Goal: Transaction & Acquisition: Obtain resource

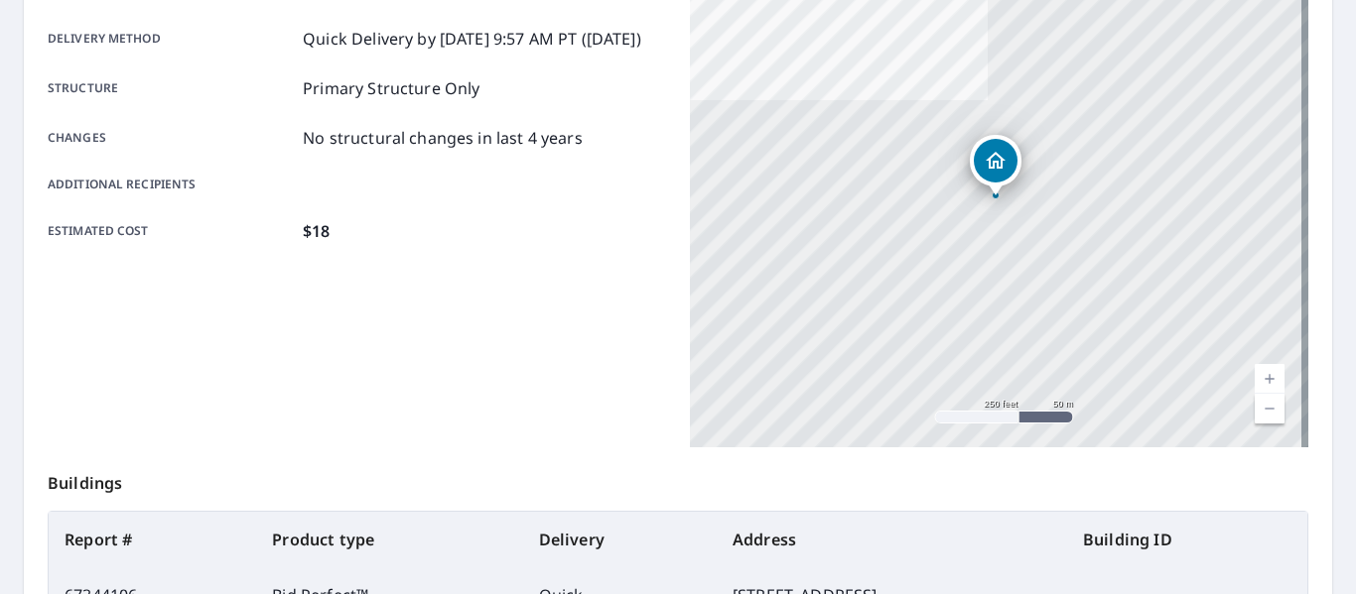
scroll to position [574, 0]
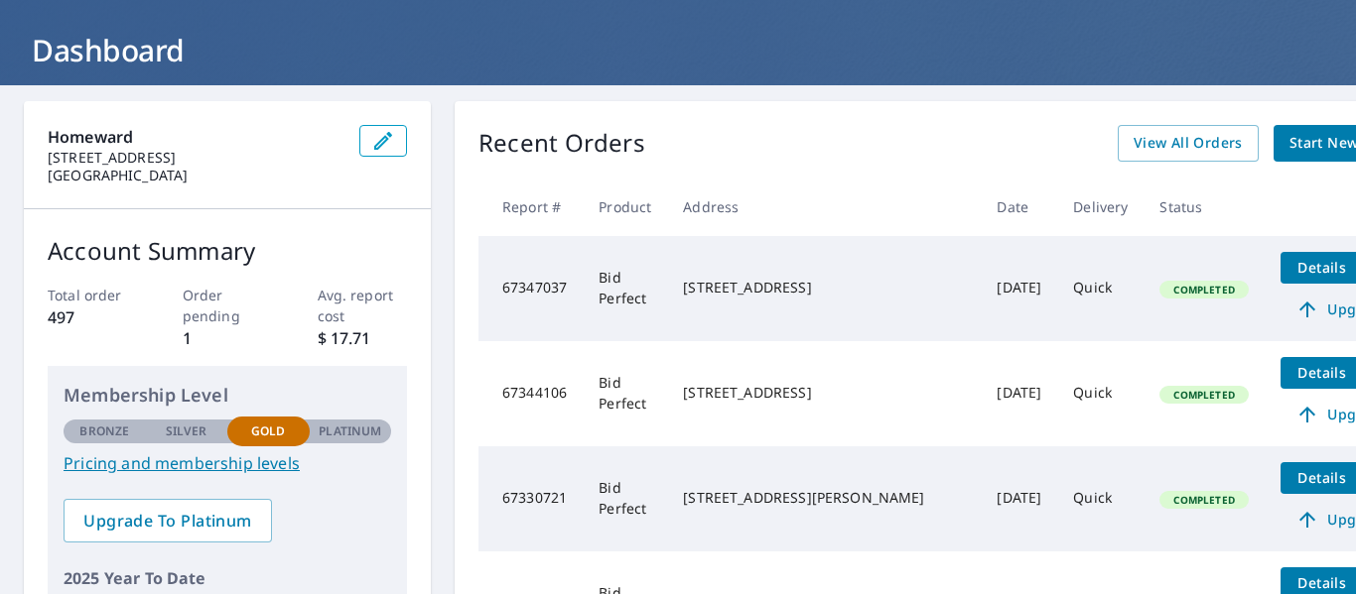
scroll to position [265, 0]
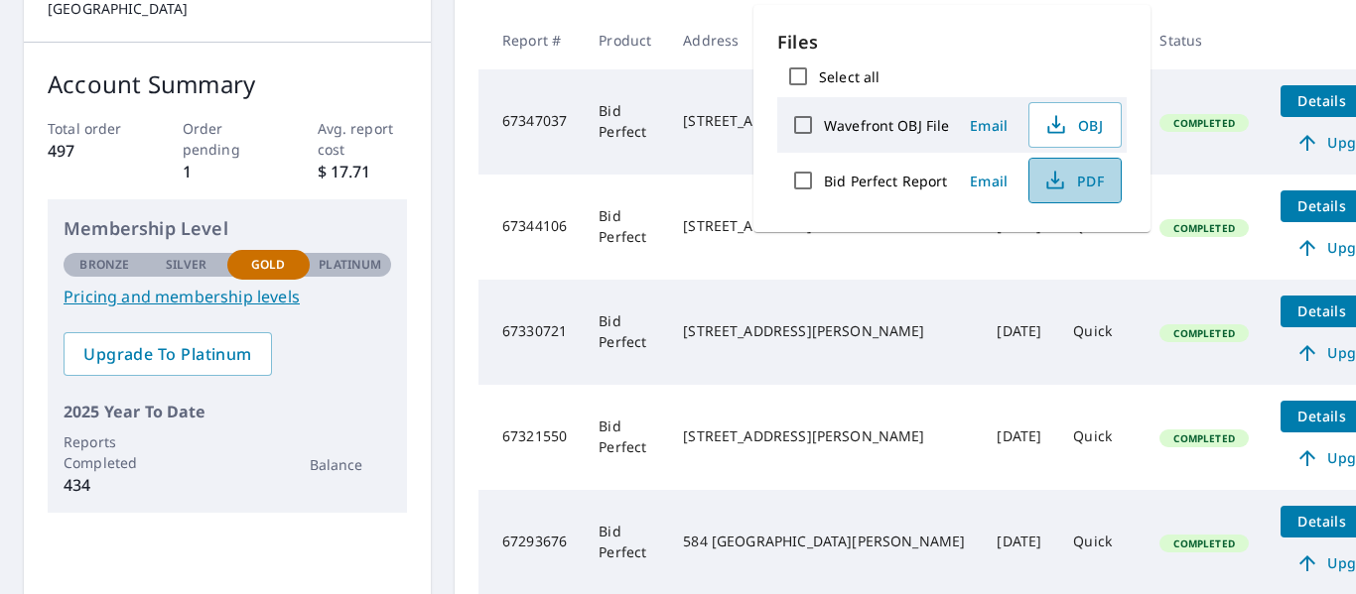
click at [1105, 182] on button "PDF" at bounding box center [1074, 181] width 93 height 46
click at [454, 500] on div "Homeward [STREET_ADDRESS] Account Summary Total order 497 Order pending 1 Avg. …" at bounding box center [678, 276] width 1308 height 685
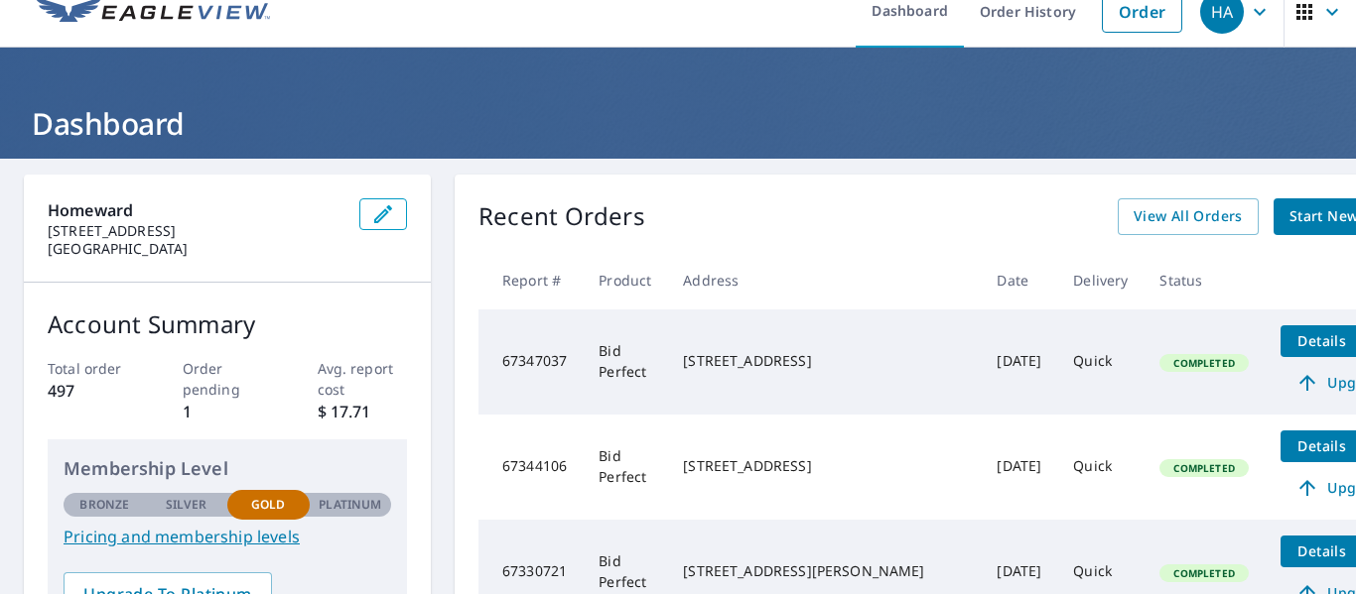
scroll to position [0, 0]
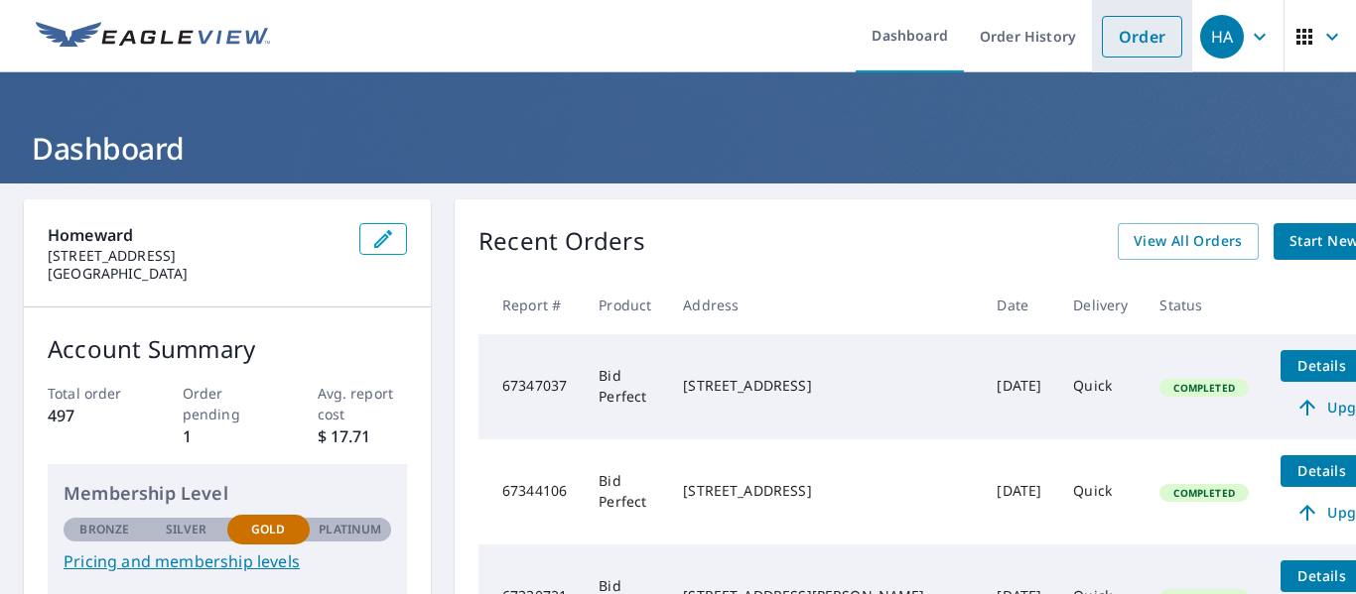
click at [1117, 27] on link "Order" at bounding box center [1142, 37] width 80 height 42
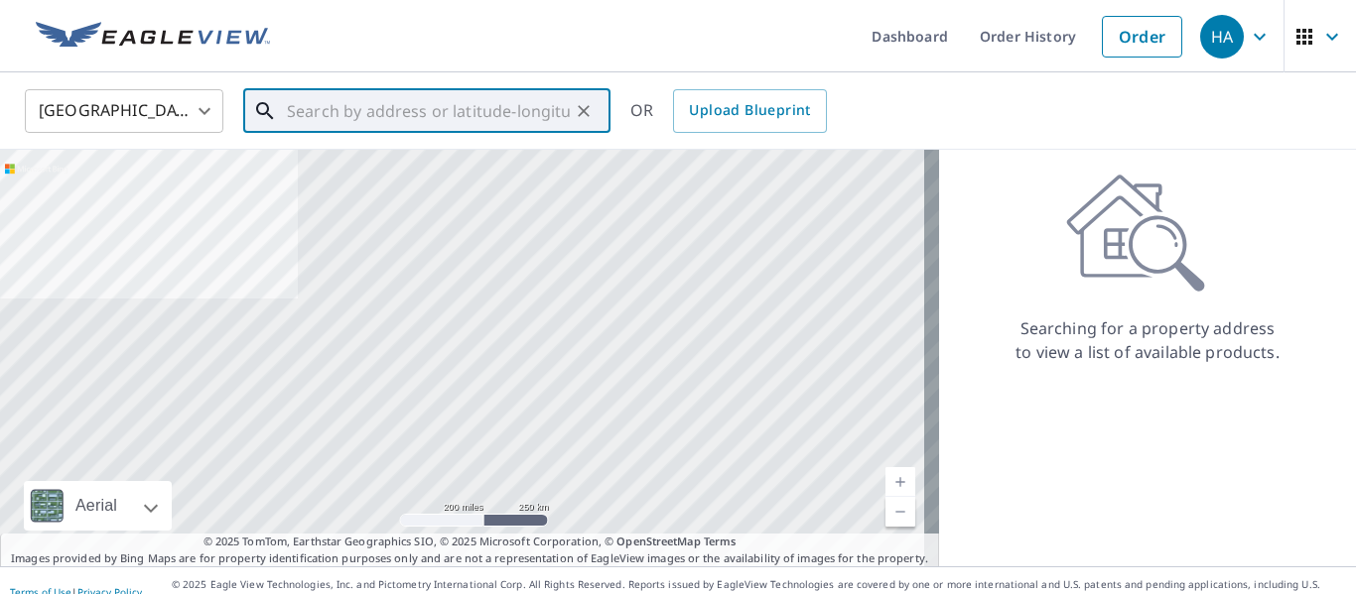
click at [536, 120] on input "text" at bounding box center [428, 111] width 283 height 56
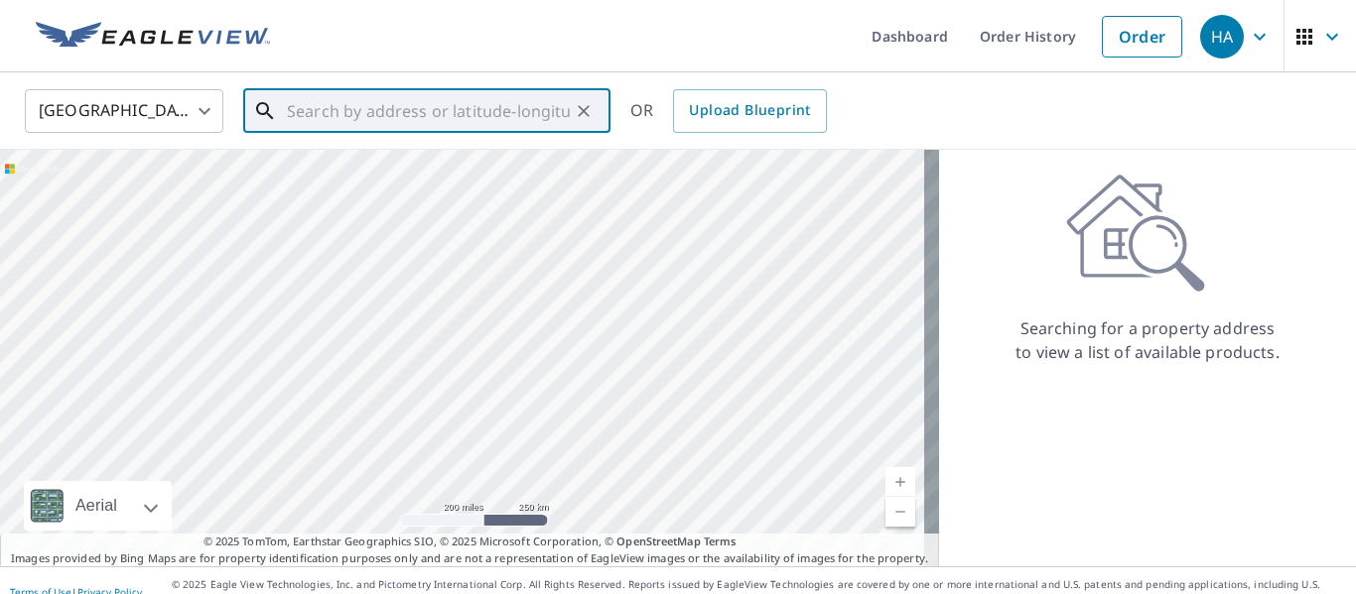
paste input "[STREET_ADDRESS]"
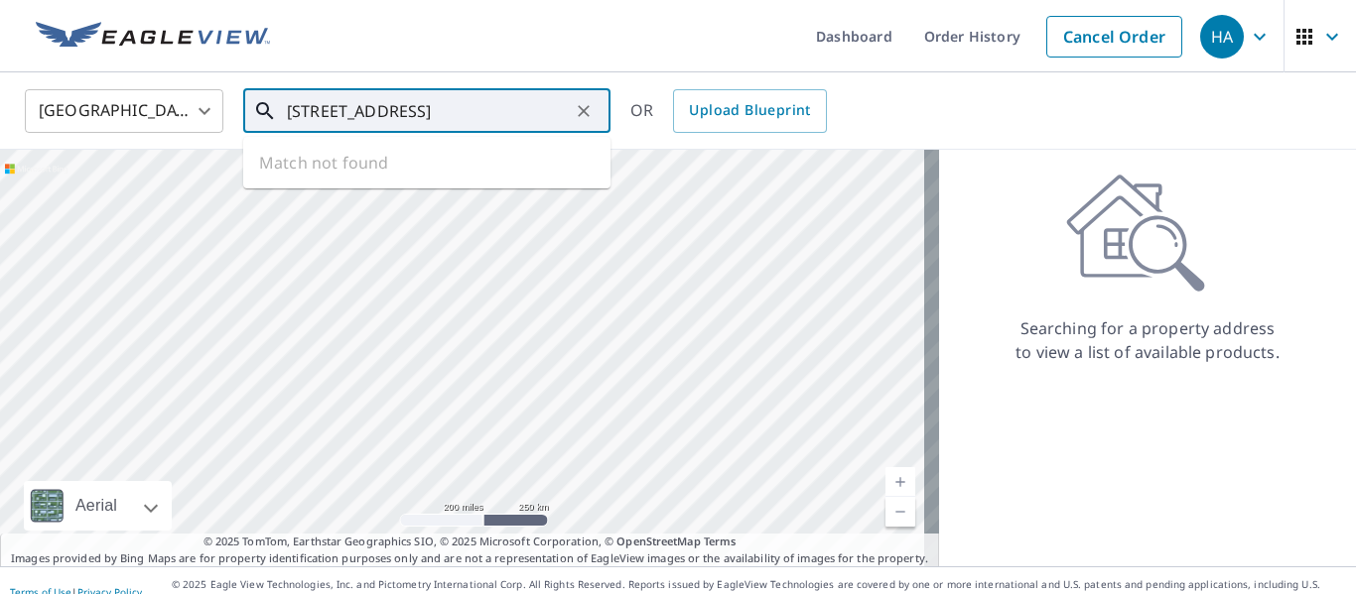
scroll to position [0, 4]
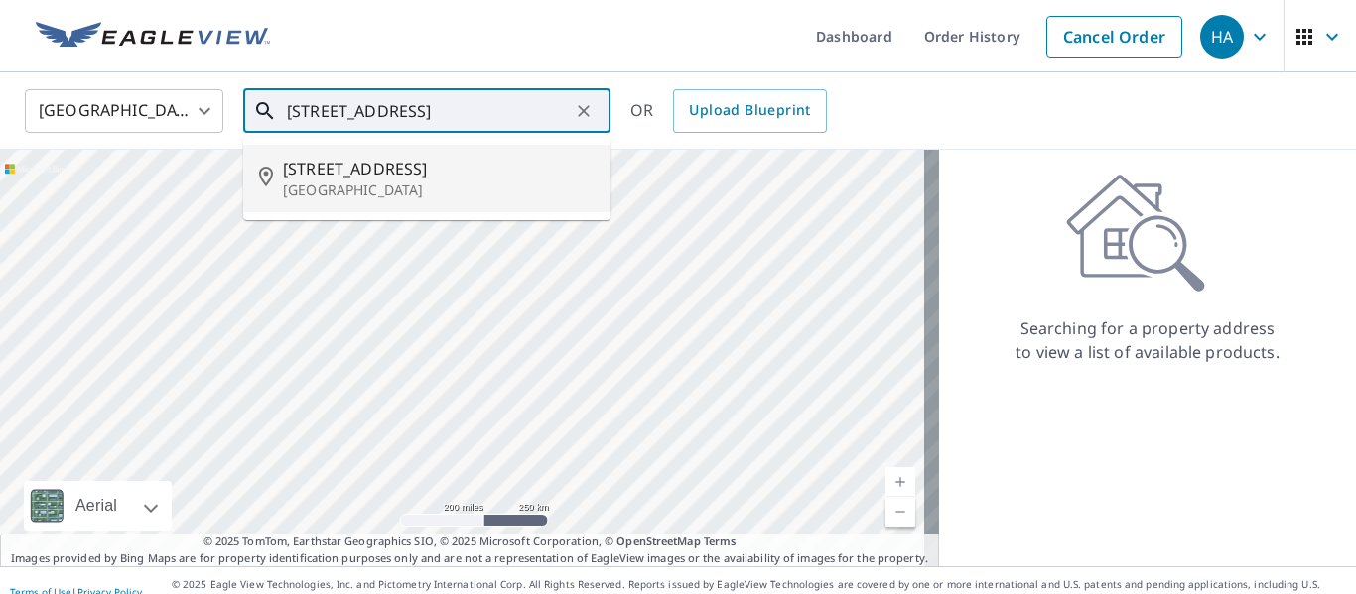
click at [412, 188] on p "[GEOGRAPHIC_DATA]" at bounding box center [439, 191] width 312 height 20
type input "[STREET_ADDRESS]"
